Goal: Task Accomplishment & Management: Manage account settings

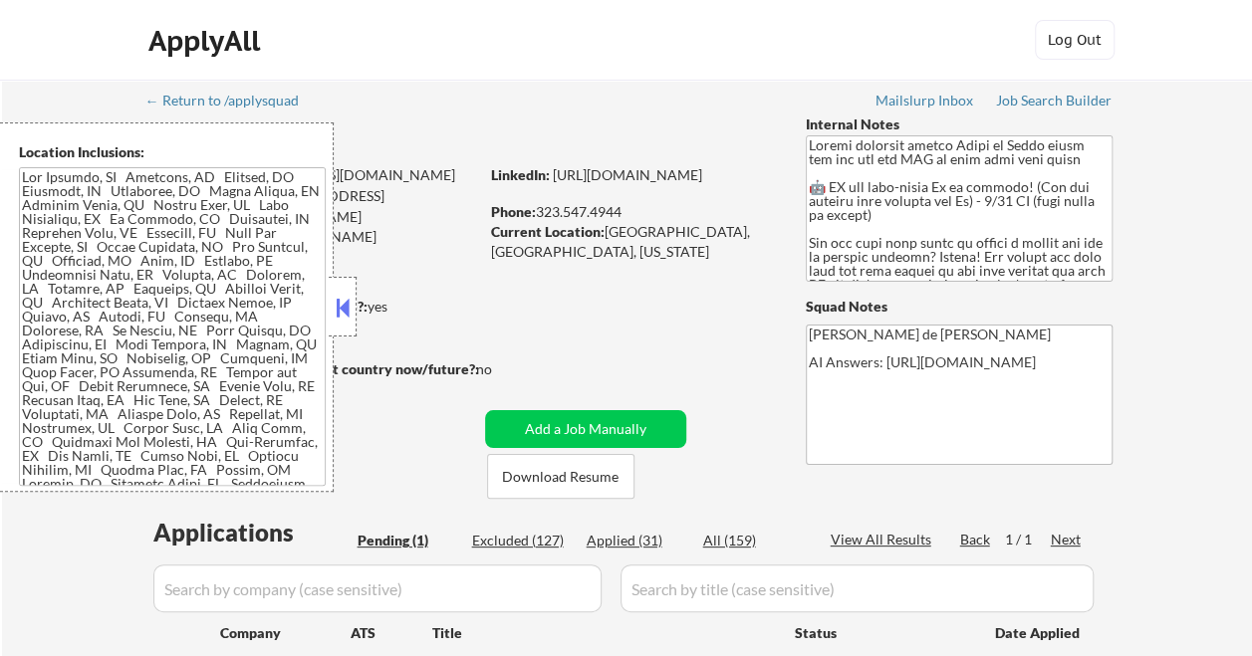
click at [645, 539] on div "Applied (31)" at bounding box center [637, 541] width 100 height 20
select select ""applied""
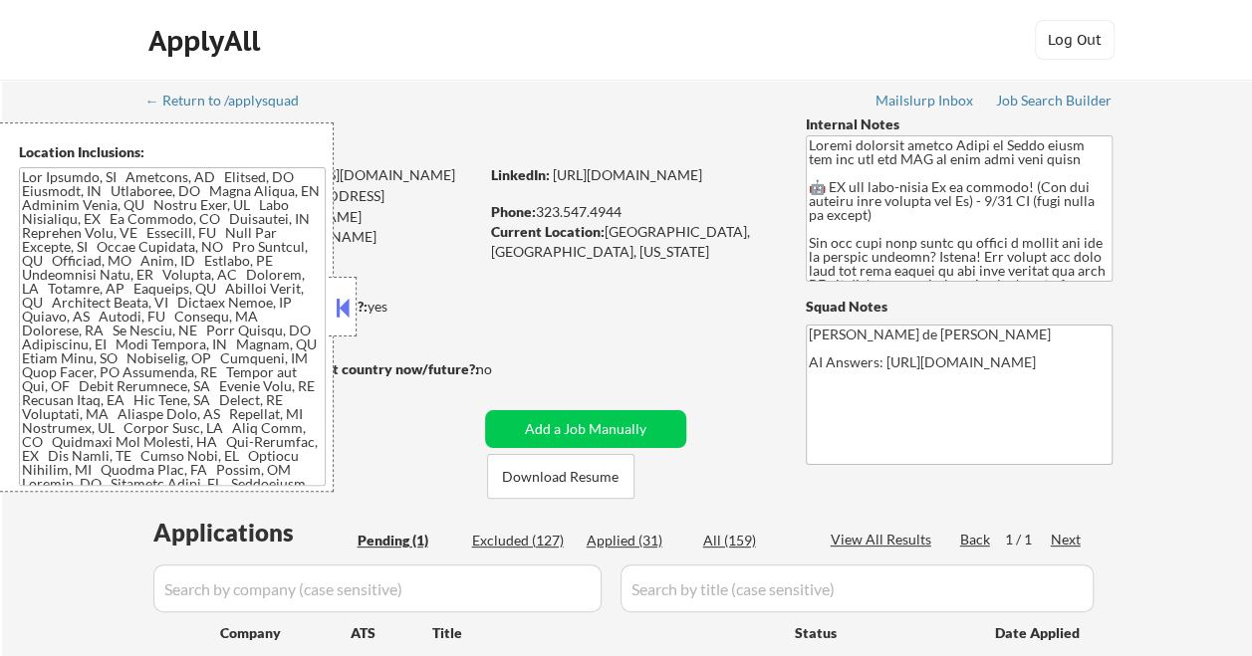
select select ""applied""
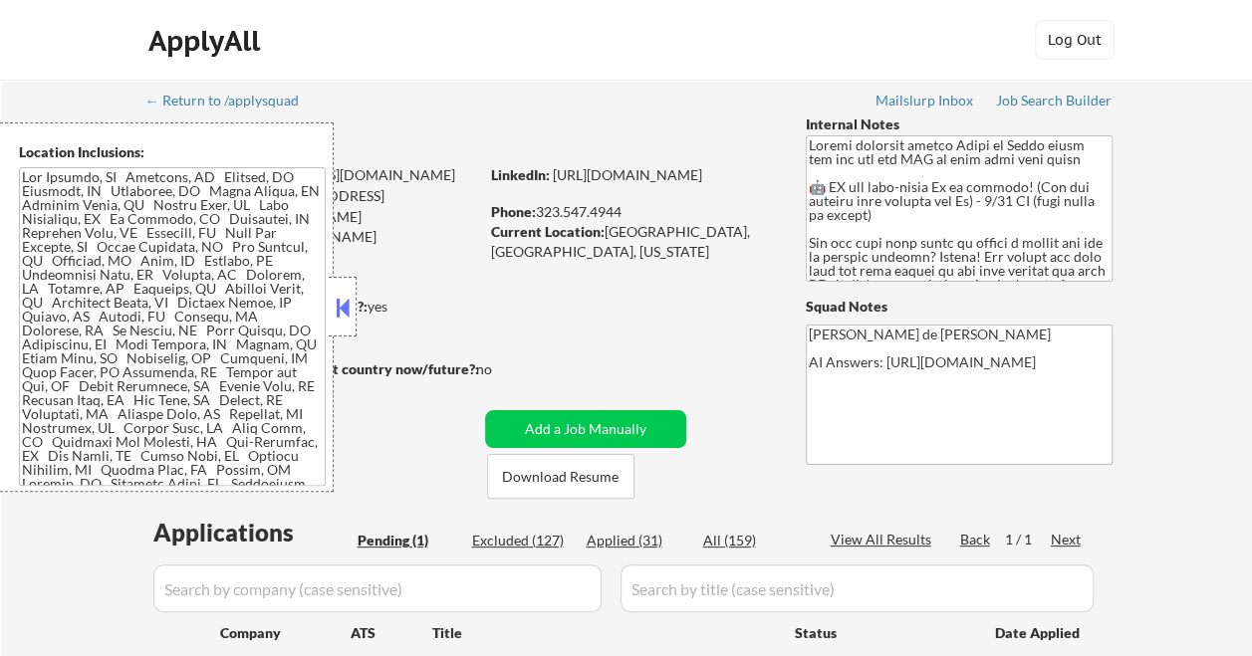
select select ""applied""
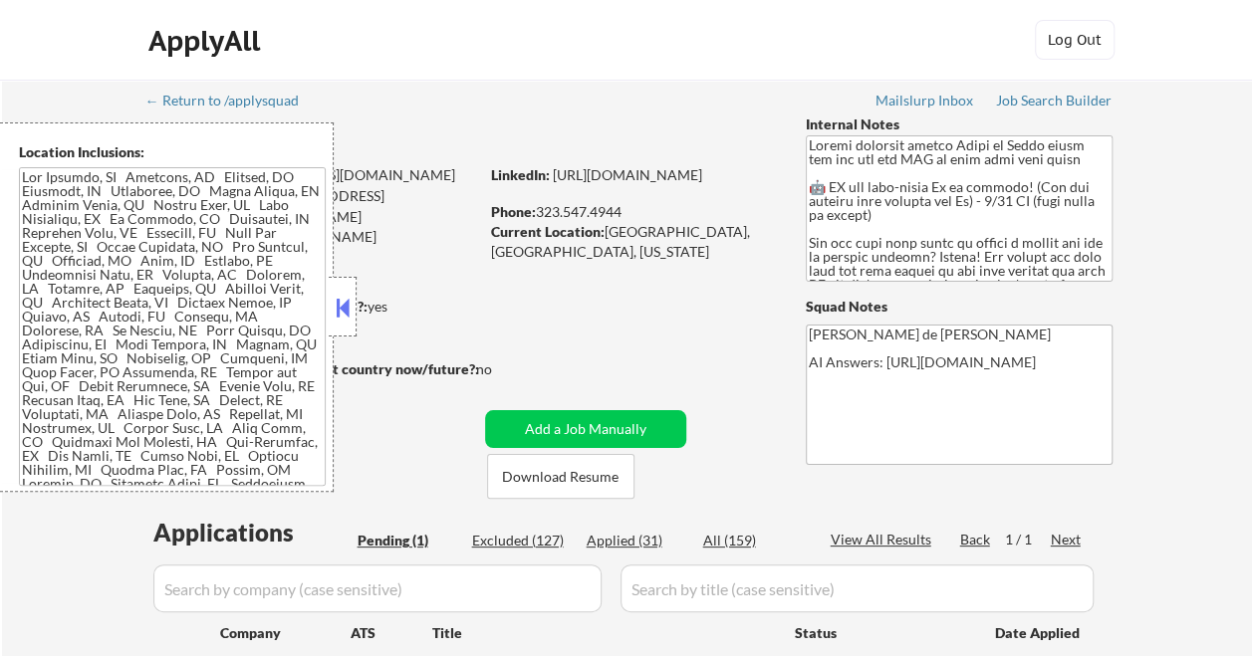
select select ""applied""
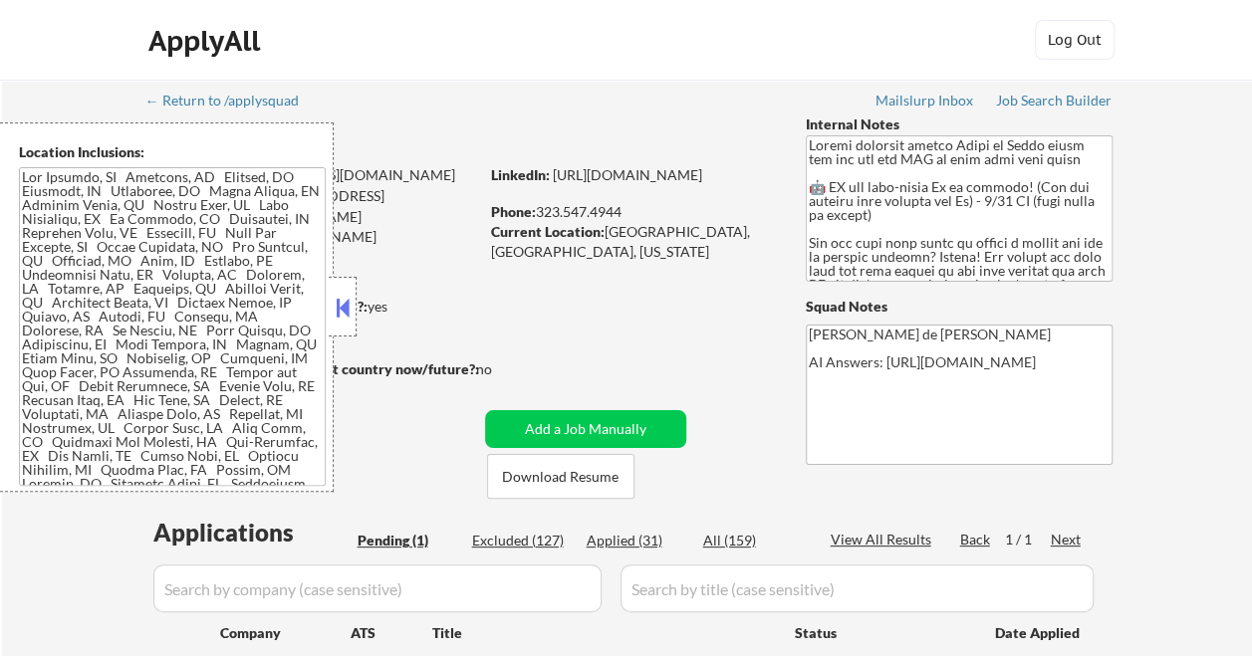
select select ""applied""
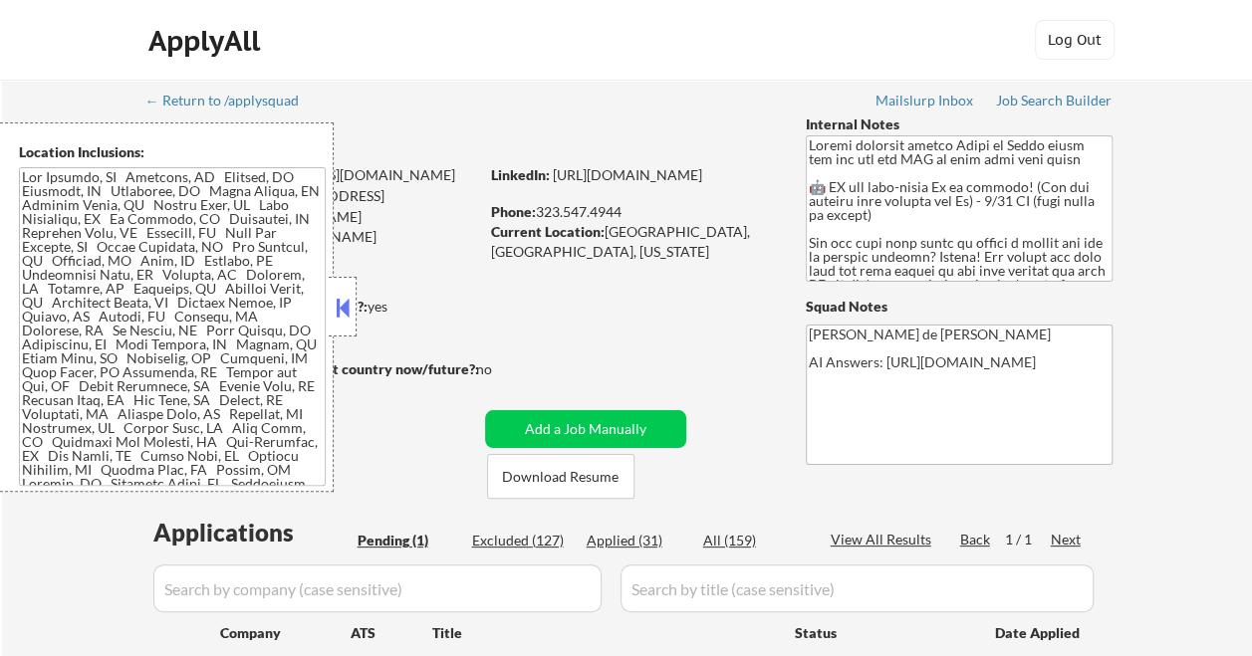
select select ""applied""
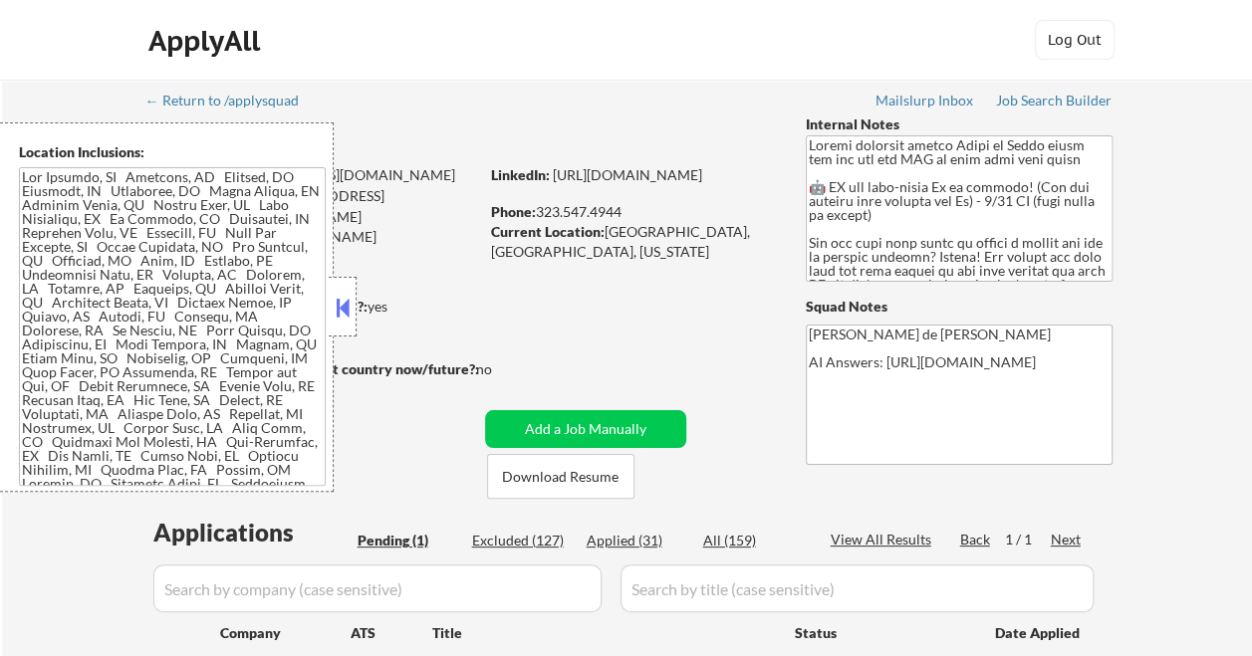
select select ""applied""
click at [344, 305] on button at bounding box center [343, 308] width 22 height 30
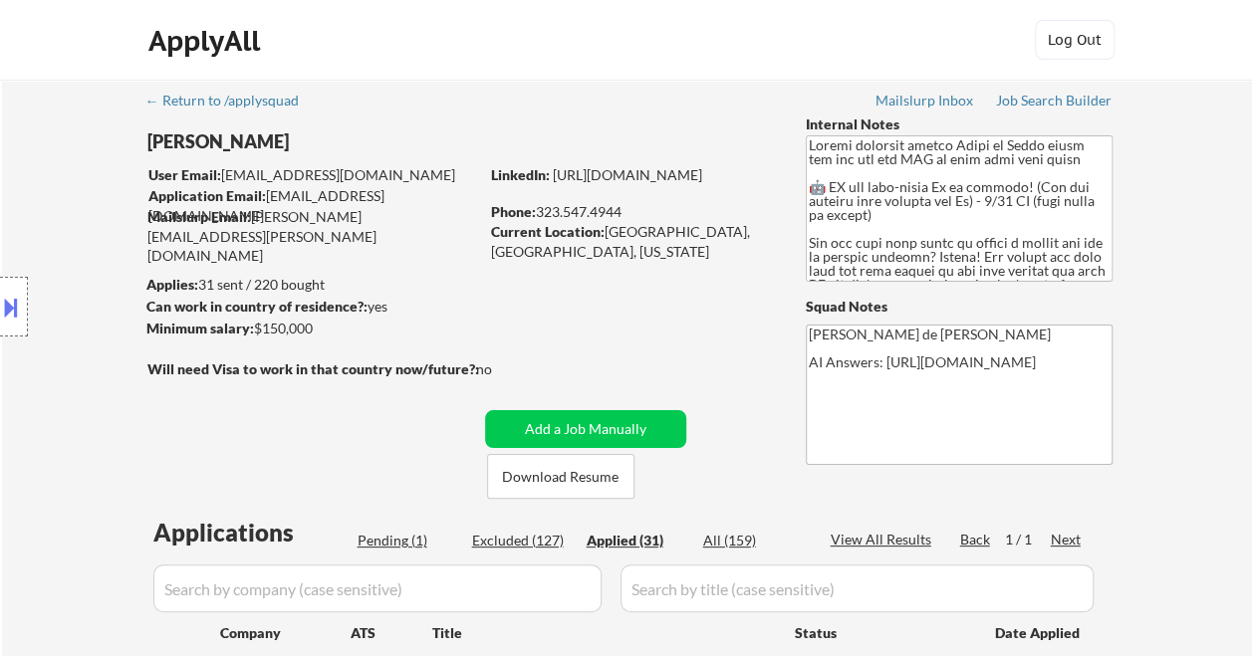
drag, startPoint x: 220, startPoint y: 174, endPoint x: 233, endPoint y: 181, distance: 14.7
click at [233, 181] on div "Location Inclusions:" at bounding box center [178, 306] width 357 height 369
